Goal: Task Accomplishment & Management: Complete application form

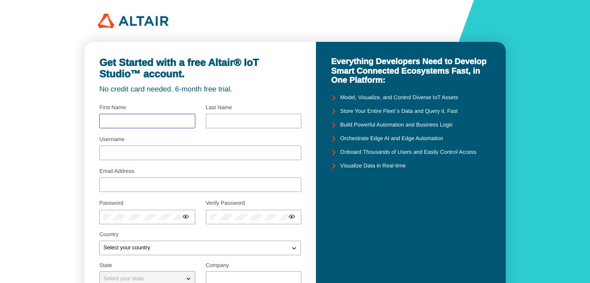
click at [134, 119] on input "text" at bounding box center [147, 121] width 88 height 6
type input "Nick"
type input "De Luca"
type input "[EMAIL_ADDRESS][DOMAIN_NAME]"
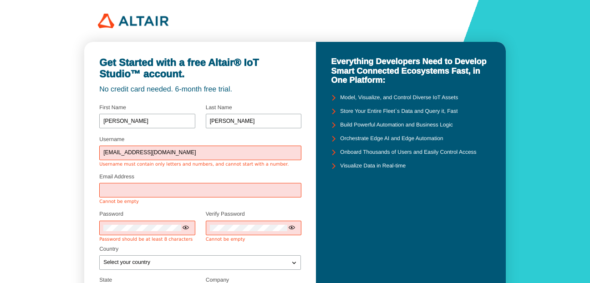
click at [181, 150] on input "[EMAIL_ADDRESS][DOMAIN_NAME]" at bounding box center [200, 153] width 194 height 6
click at [162, 188] on input "Email Address" at bounding box center [200, 191] width 194 height 6
type input "[EMAIL_ADDRESS][DOMAIN_NAME]"
type input "Aerospace Coatings Inc"
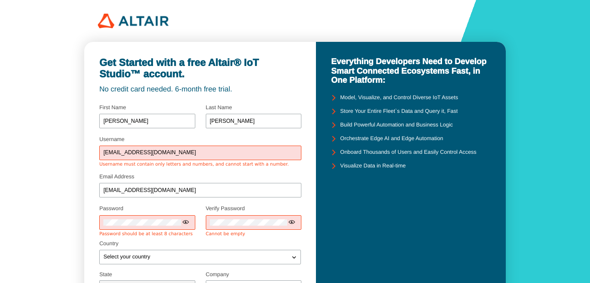
click at [181, 156] on input "[EMAIL_ADDRESS][DOMAIN_NAME]" at bounding box center [200, 153] width 194 height 6
type input "n"
type input "SCF-DIGITALTWIN"
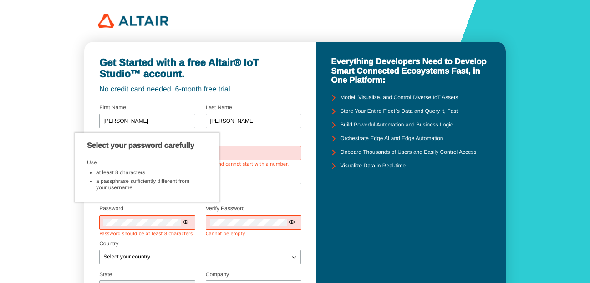
click at [53, 195] on div "Get Started with a free Altair® IoT Studio™ account. No credit card needed. 6-m…" at bounding box center [295, 207] width 590 height 414
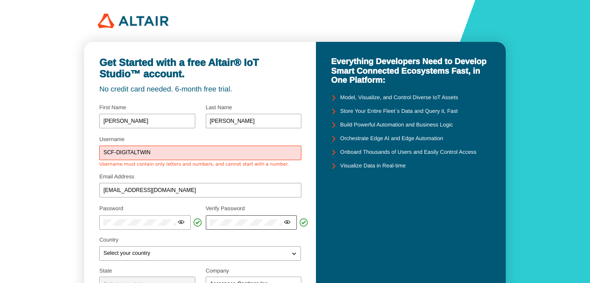
click at [287, 221] on iron-icon at bounding box center [287, 222] width 7 height 7
click at [181, 220] on iron-icon at bounding box center [181, 222] width 7 height 7
click at [294, 255] on iron-icon at bounding box center [294, 253] width 9 height 9
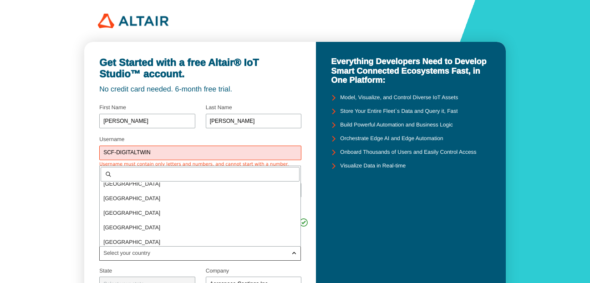
scroll to position [474, 0]
click at [114, 210] on span "Canada" at bounding box center [131, 212] width 57 height 6
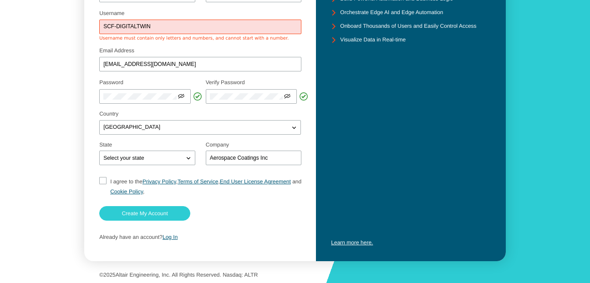
scroll to position [127, 0]
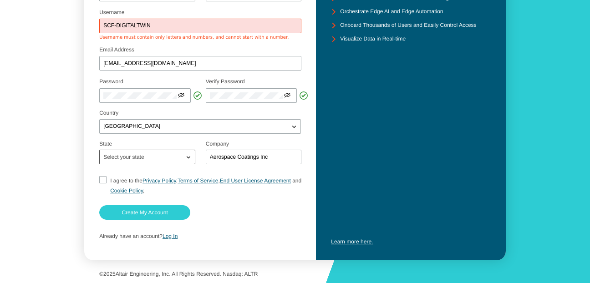
click at [186, 155] on iron-icon at bounding box center [188, 157] width 9 height 9
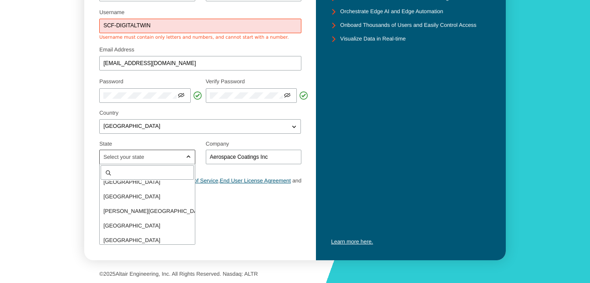
scroll to position [110, 0]
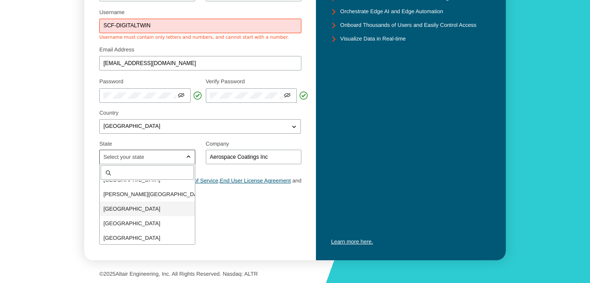
click at [117, 207] on span "Quebec" at bounding box center [131, 209] width 57 height 6
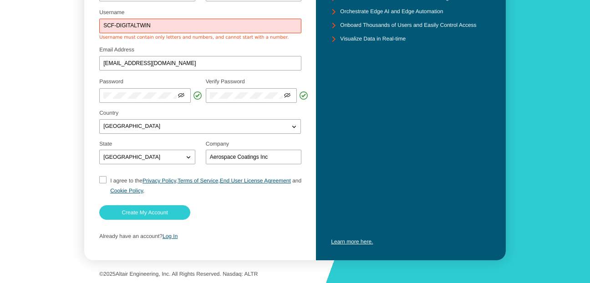
click at [104, 178] on input "I agree to the Privacy Policy , Terms of Service , End User License Agreement a…" at bounding box center [102, 186] width 6 height 20
checkbox input "true"
click at [143, 208] on paper-button "Create My Account" at bounding box center [144, 212] width 91 height 15
click at [0, 0] on slot "Create My Account" at bounding box center [0, 0] width 0 height 0
click at [103, 180] on input "I agree to the Privacy Policy , Terms of Service , End User License Agreement a…" at bounding box center [102, 186] width 6 height 20
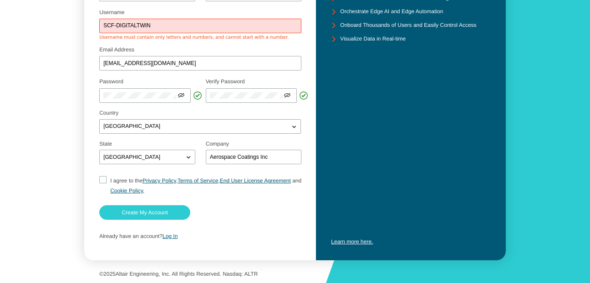
click at [103, 180] on input "I agree to the Privacy Policy , Terms of Service , End User License Agreement a…" at bounding box center [102, 186] width 6 height 20
checkbox input "true"
click at [0, 0] on slot "Create My Account" at bounding box center [0, 0] width 0 height 0
click at [234, 181] on link "End User License Agreement" at bounding box center [255, 181] width 71 height 6
click at [236, 216] on div at bounding box center [200, 214] width 202 height 19
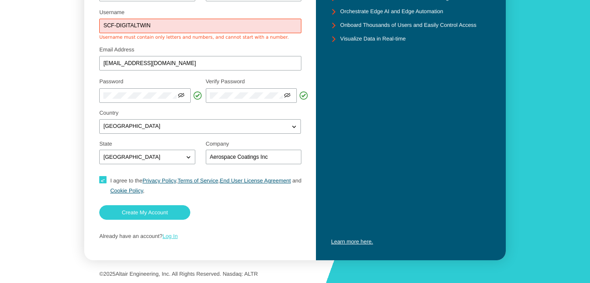
click at [172, 234] on link "Log In" at bounding box center [170, 236] width 15 height 6
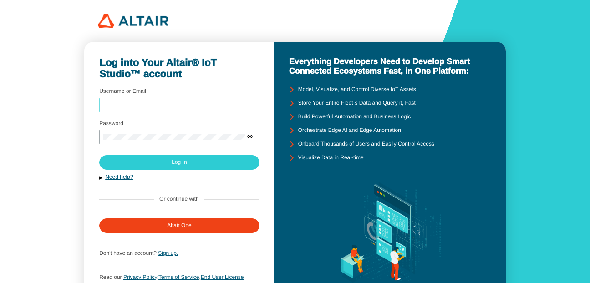
click at [126, 105] on input "Username or Email" at bounding box center [179, 105] width 152 height 6
type input "[EMAIL_ADDRESS][DOMAIN_NAME]"
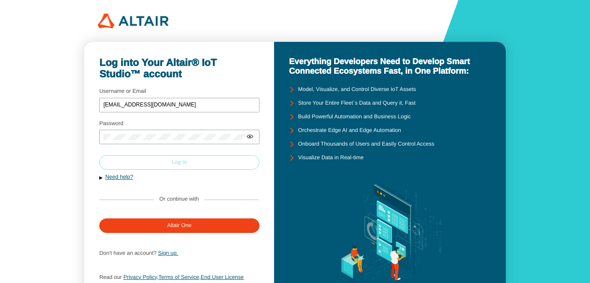
click at [178, 158] on paper-button "Log In" at bounding box center [179, 162] width 160 height 15
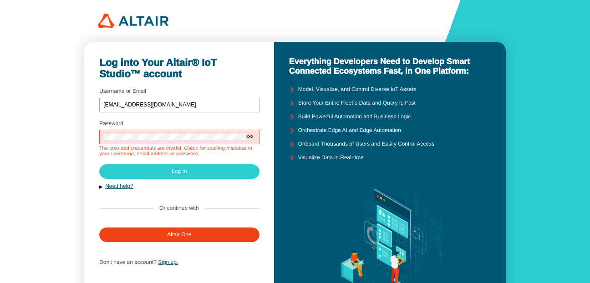
click at [250, 136] on iron-icon at bounding box center [249, 136] width 7 height 7
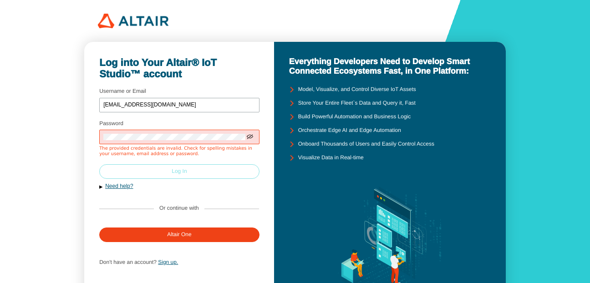
click at [0, 0] on slot "Log In" at bounding box center [0, 0] width 0 height 0
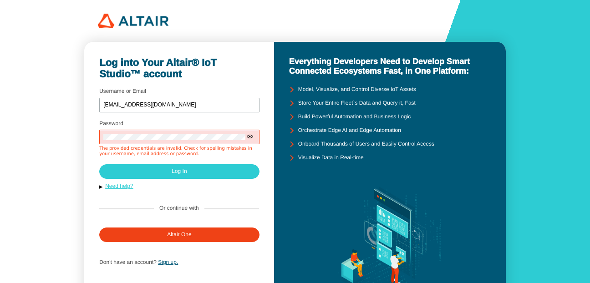
click at [117, 187] on link "Need help?" at bounding box center [119, 186] width 28 height 6
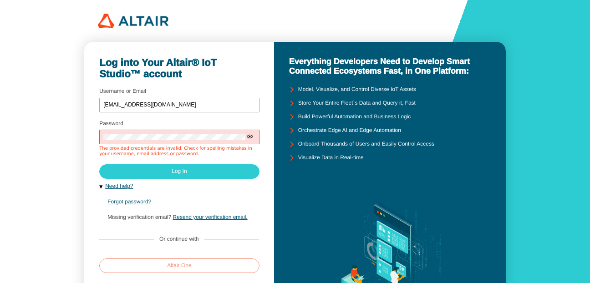
click at [0, 0] on slot "Altair One" at bounding box center [0, 0] width 0 height 0
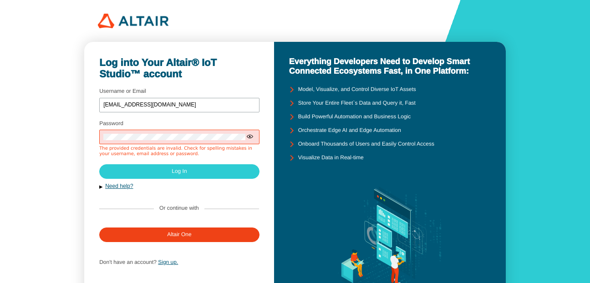
click at [251, 136] on iron-icon at bounding box center [249, 136] width 7 height 7
click at [53, 64] on div "Log into Your Altair® IoT Studio™ account Username or Email [EMAIL_ADDRESS][DOM…" at bounding box center [295, 173] width 590 height 347
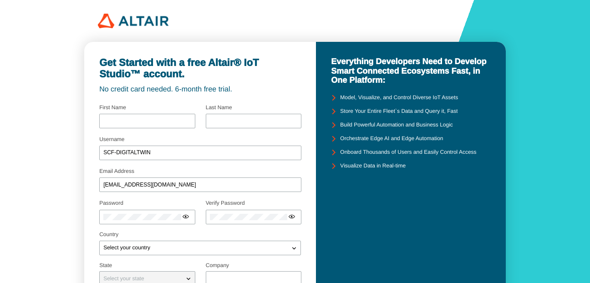
type input "[PERSON_NAME]"
type input "Aerospace Coatings Inc"
checkbox input "true"
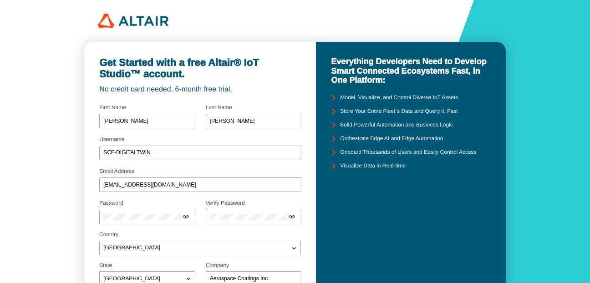
scroll to position [122, 0]
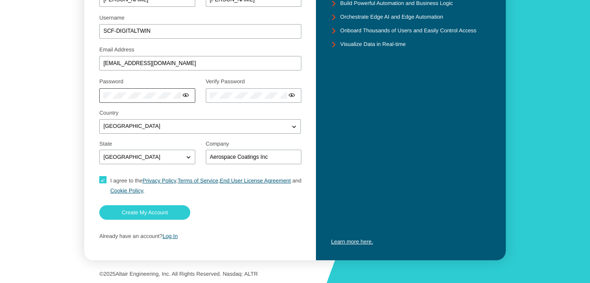
click at [185, 94] on iron-icon at bounding box center [185, 95] width 7 height 7
click at [291, 96] on iron-icon at bounding box center [291, 95] width 7 height 7
click at [36, 81] on div "Get Started with a free Altair® IoT Studio™ account. No credit card needed. 6-m…" at bounding box center [295, 80] width 590 height 405
click at [0, 0] on slot "Create My Account" at bounding box center [0, 0] width 0 height 0
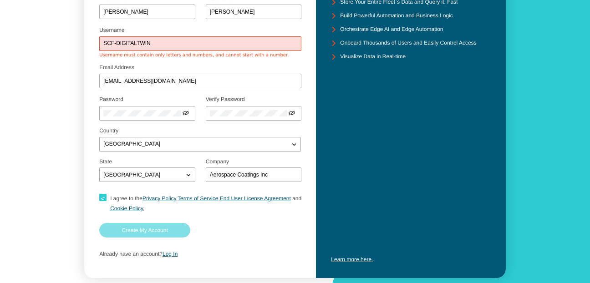
scroll to position [127, 0]
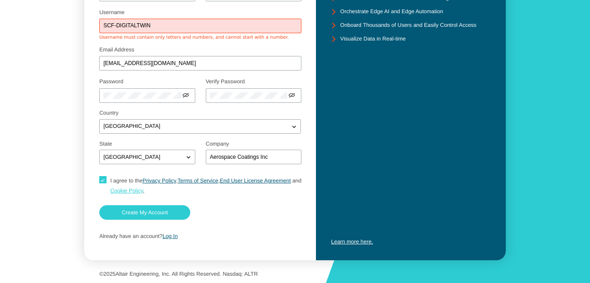
click at [139, 189] on link "Cookie Policy" at bounding box center [126, 191] width 33 height 6
